Goal: Navigation & Orientation: Find specific page/section

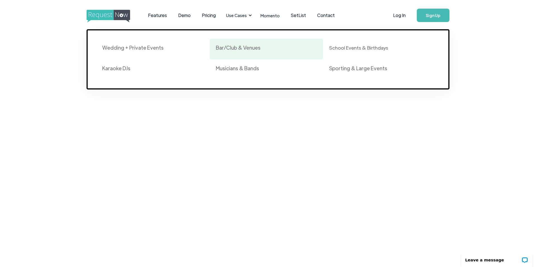
click at [250, 49] on div "Bar/Club & Venues" at bounding box center [238, 47] width 45 height 7
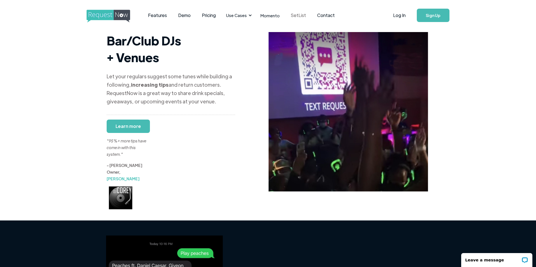
click at [298, 13] on link "SetList" at bounding box center [298, 15] width 26 height 17
